Goal: Navigation & Orientation: Find specific page/section

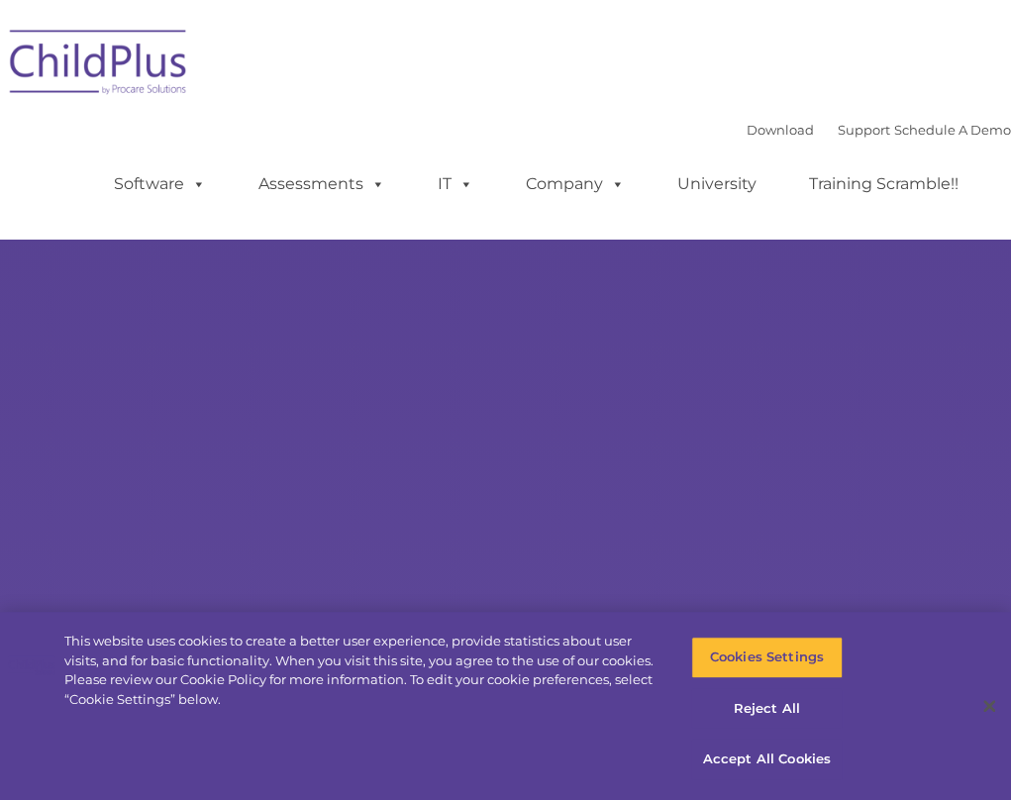
select select "MEDIUM"
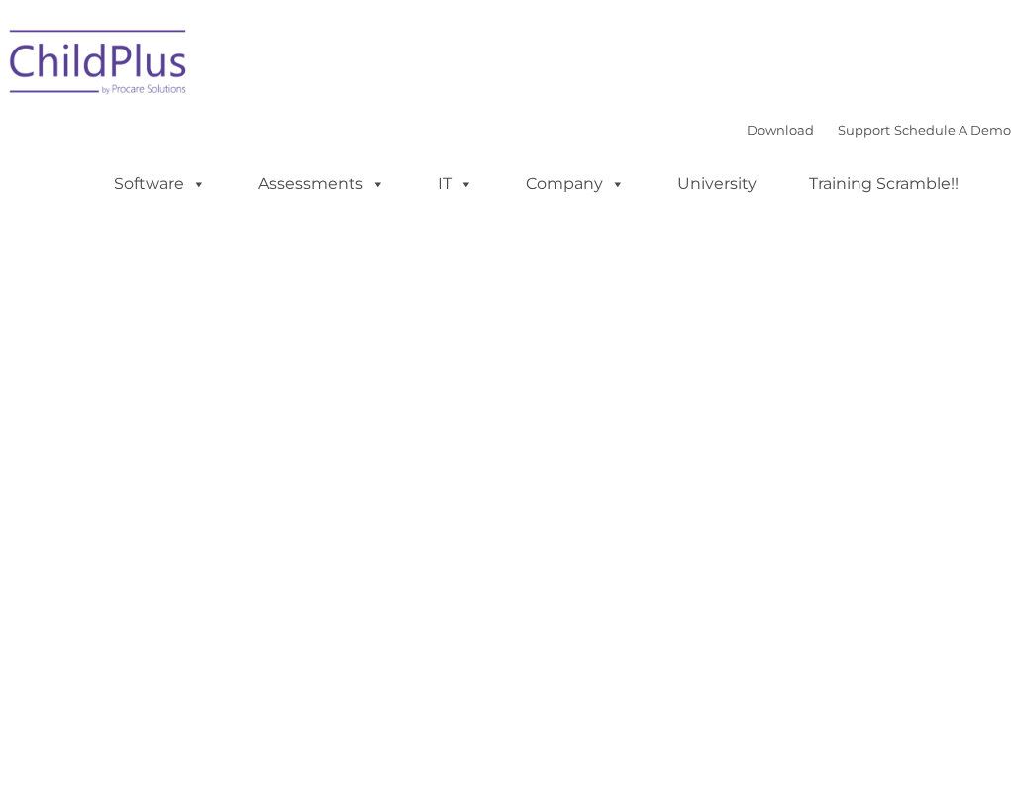
type input ""
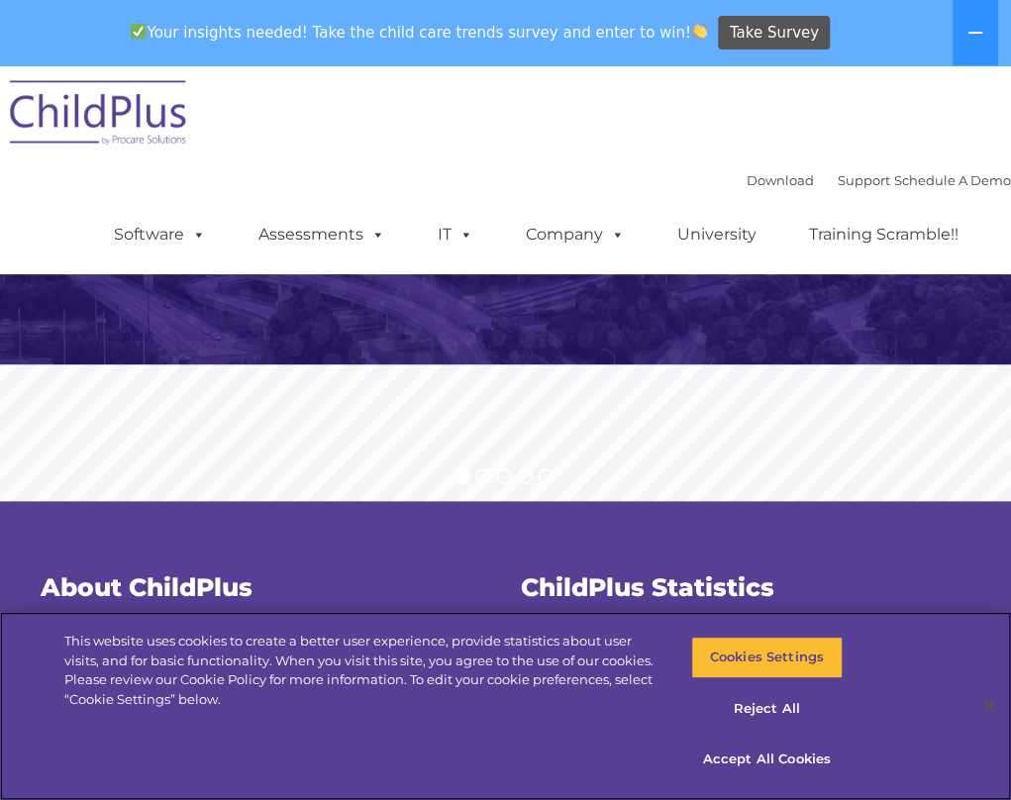
scroll to position [209, 0]
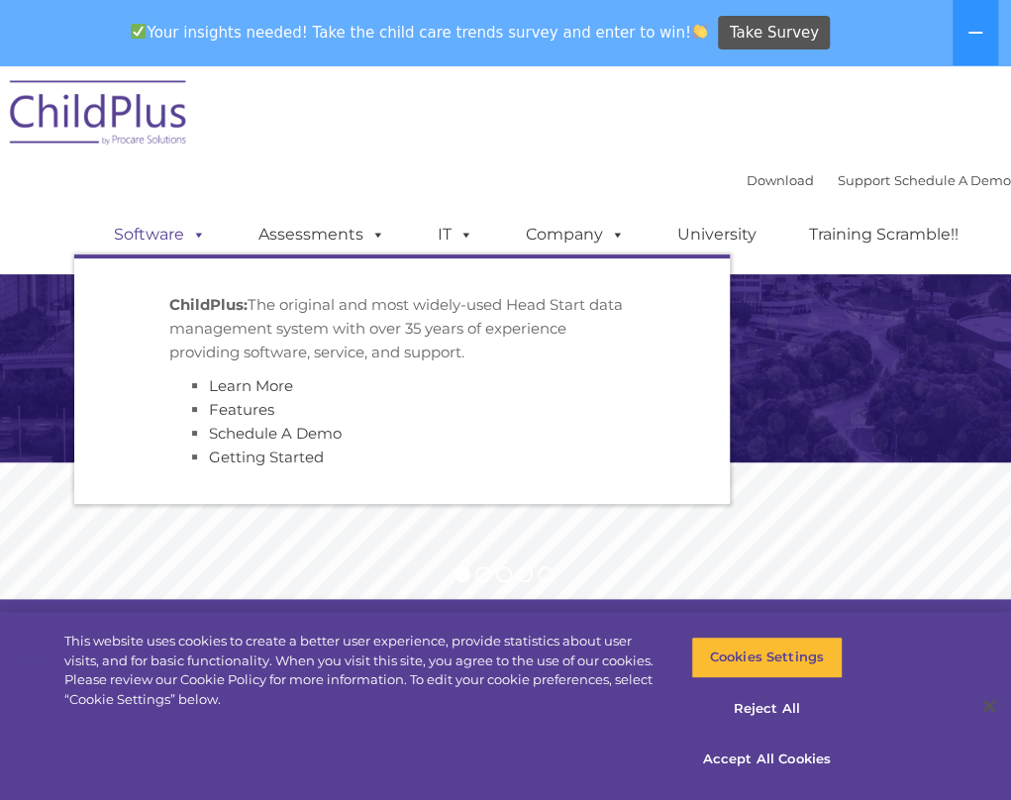
click at [184, 227] on span at bounding box center [195, 234] width 22 height 19
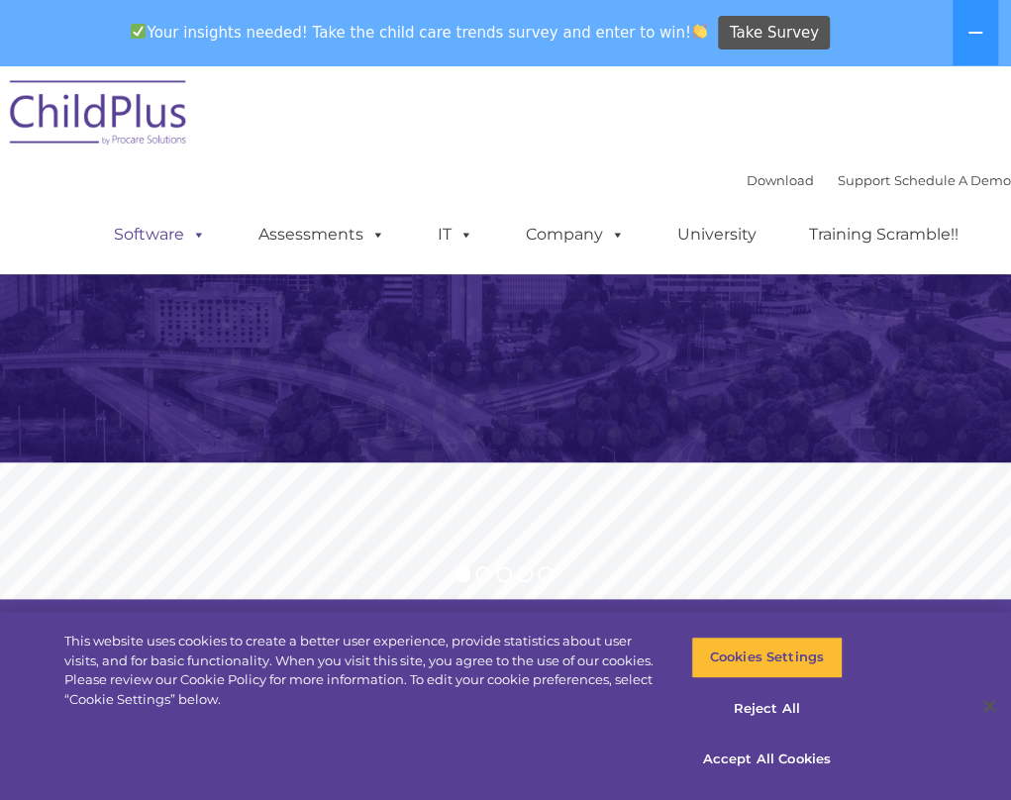
click at [184, 227] on span at bounding box center [195, 234] width 22 height 19
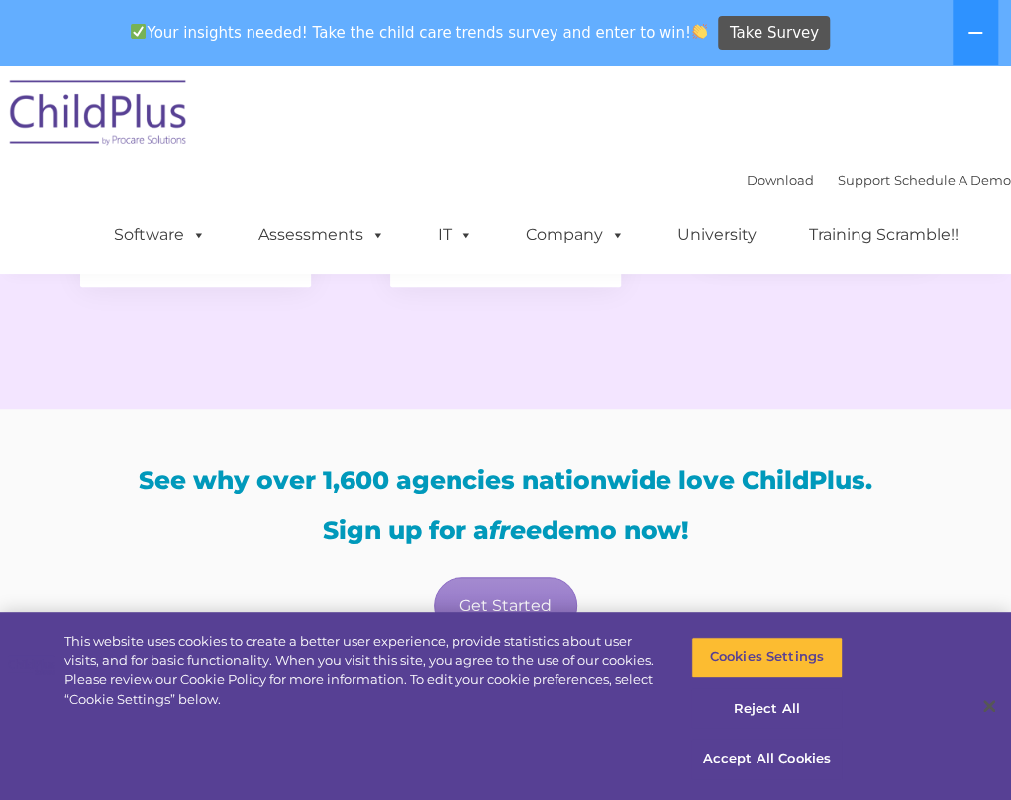
scroll to position [3693, 0]
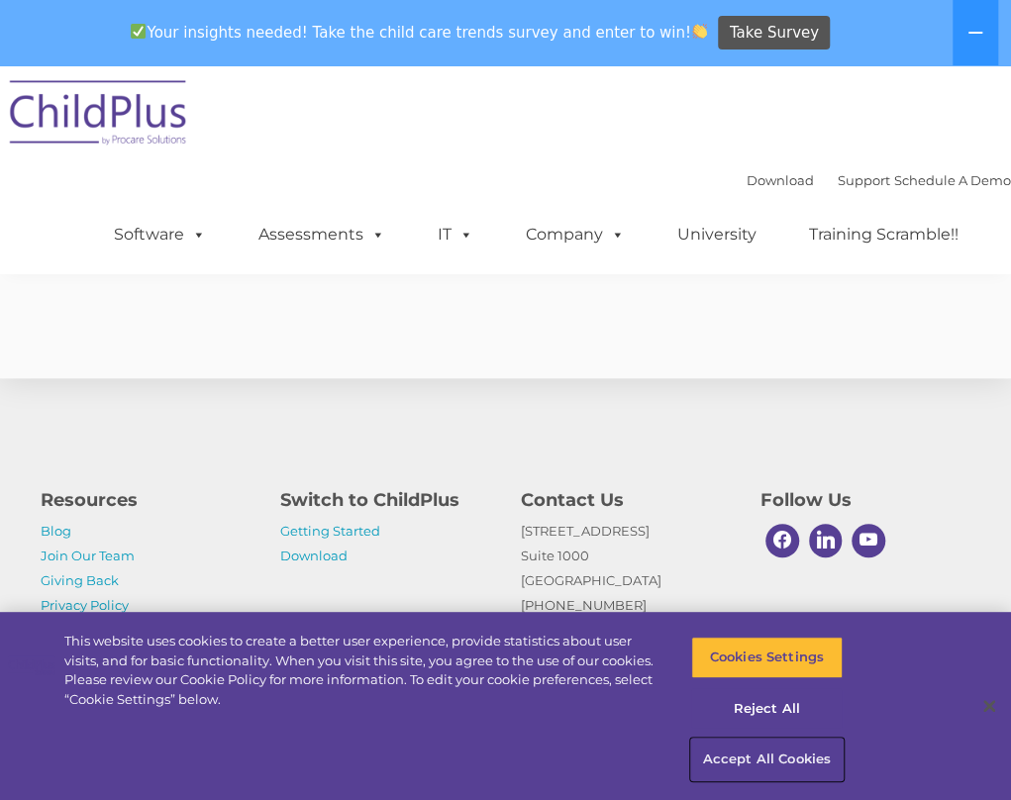
click at [722, 761] on button "Accept All Cookies" at bounding box center [766, 760] width 151 height 42
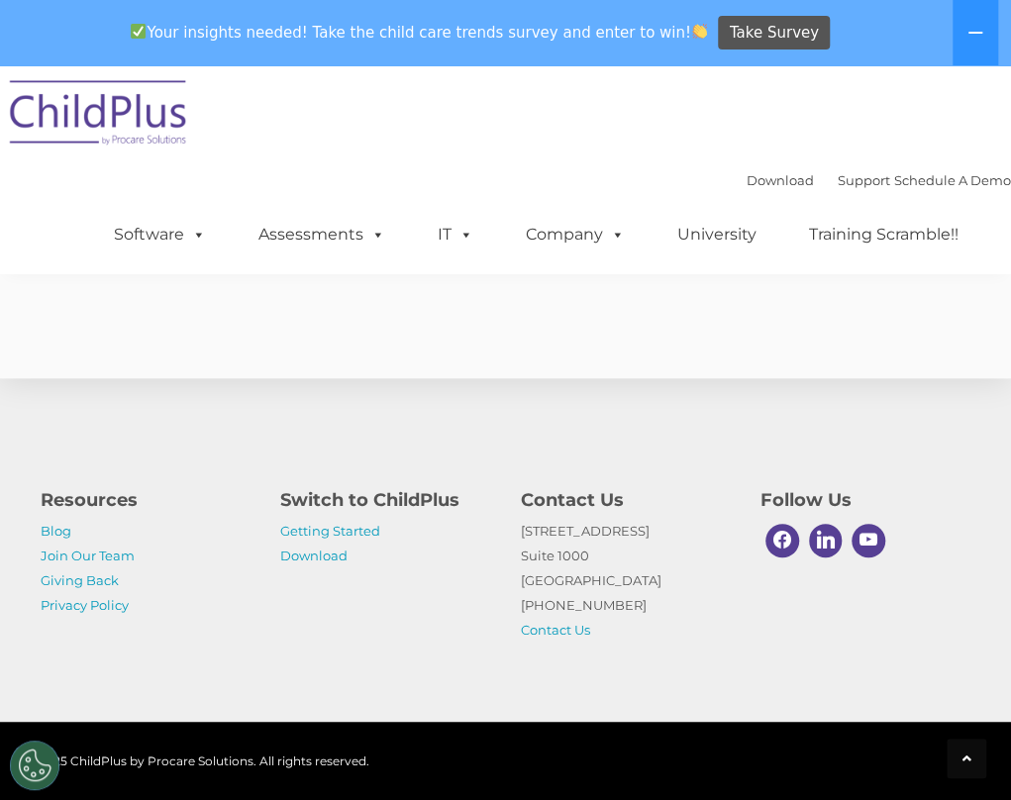
click at [355, 502] on h4 "Switch to ChildPlus" at bounding box center [385, 500] width 211 height 28
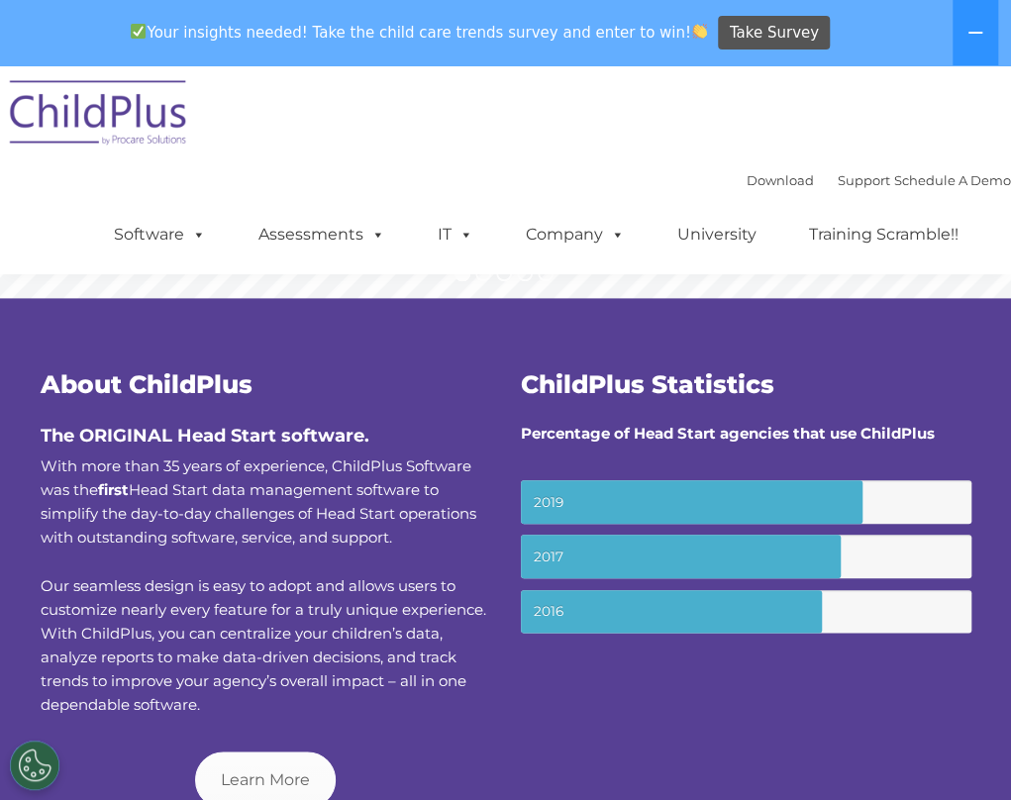
scroll to position [0, 0]
